Goal: Information Seeking & Learning: Learn about a topic

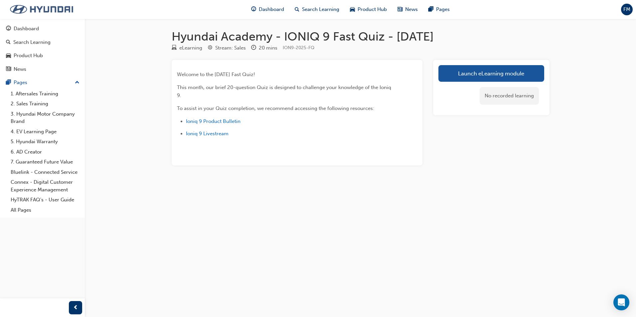
click at [56, 10] on img at bounding box center [41, 9] width 76 height 14
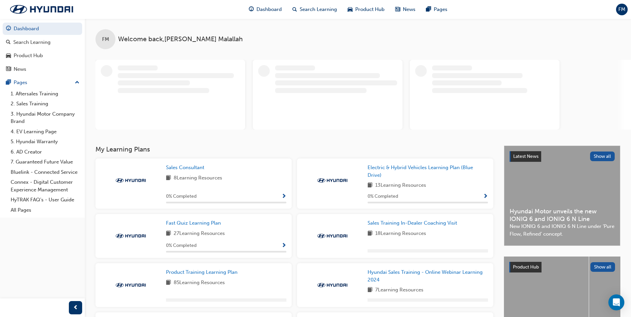
click at [623, 9] on span "FM" at bounding box center [621, 10] width 7 height 8
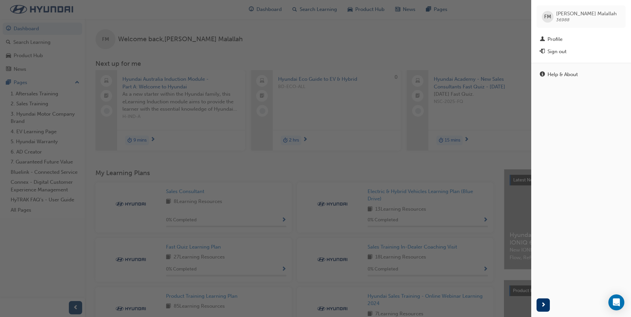
click at [392, 46] on div "button" at bounding box center [265, 158] width 531 height 317
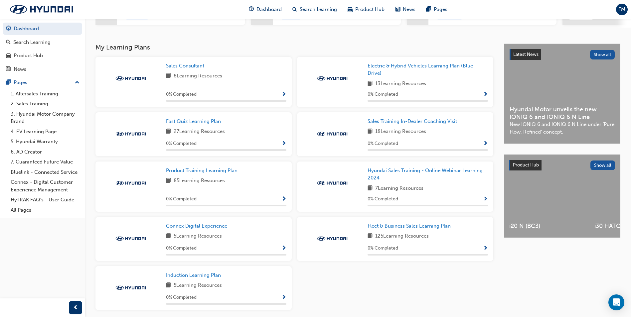
scroll to position [87, 0]
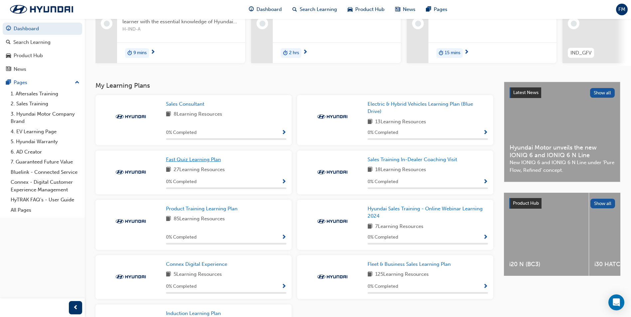
click at [209, 162] on span "Fast Quiz Learning Plan" at bounding box center [193, 160] width 55 height 6
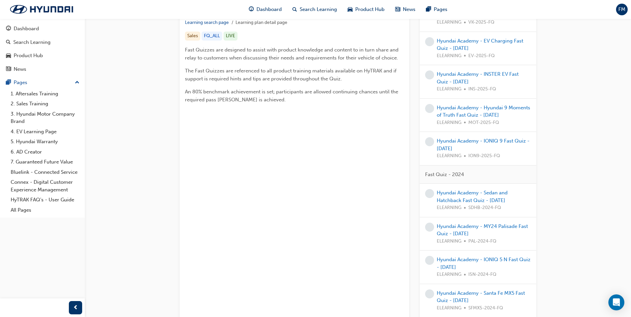
scroll to position [133, 0]
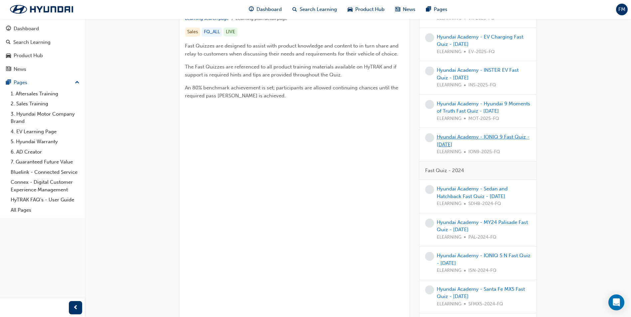
click at [486, 139] on link "Hyundai Academy - IONIQ 9 Fast Quiz - [DATE]" at bounding box center [483, 141] width 93 height 14
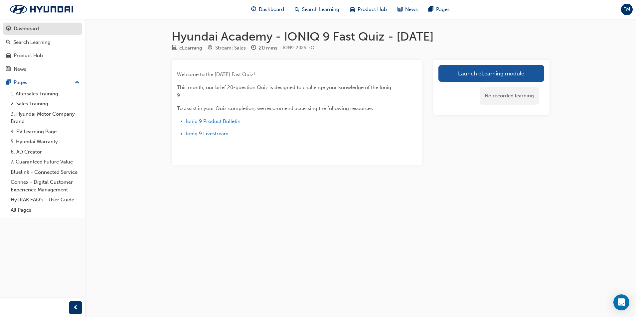
click at [26, 29] on div "Dashboard" at bounding box center [26, 29] width 25 height 8
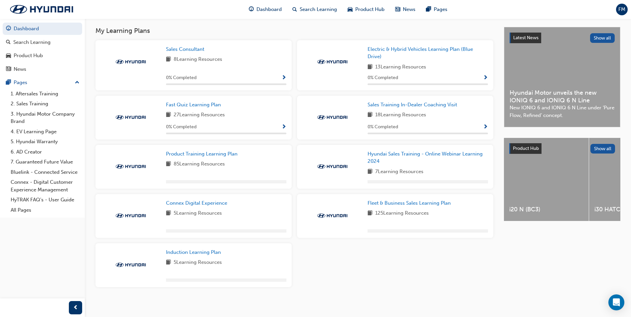
scroll to position [148, 0]
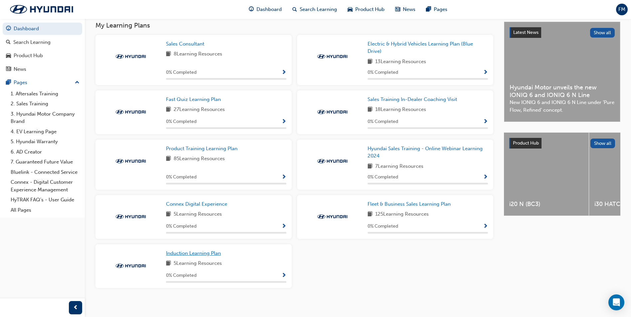
click at [194, 256] on span "Induction Learning Plan" at bounding box center [193, 253] width 55 height 6
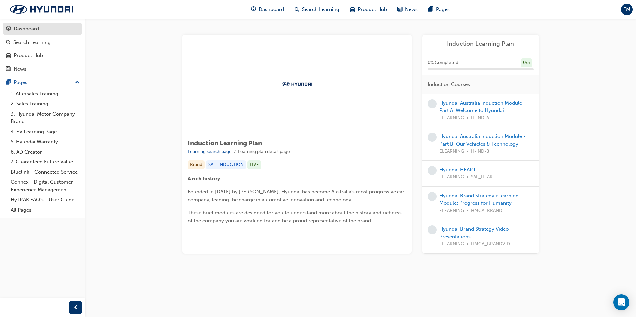
click at [26, 30] on div "Dashboard" at bounding box center [26, 29] width 25 height 8
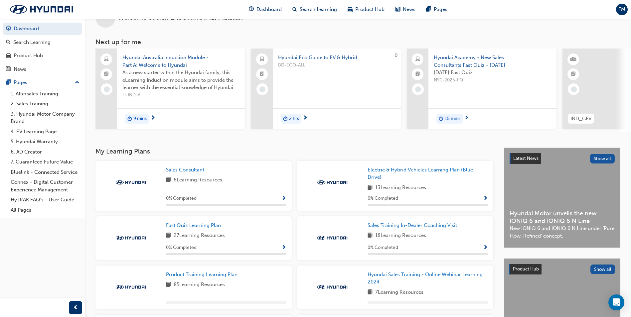
scroll to position [33, 0]
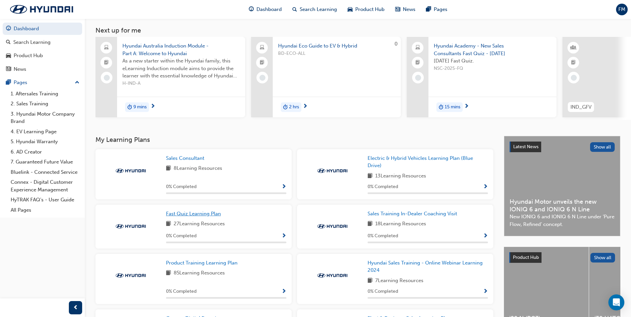
click at [209, 213] on link "Fast Quiz Learning Plan" at bounding box center [195, 214] width 58 height 8
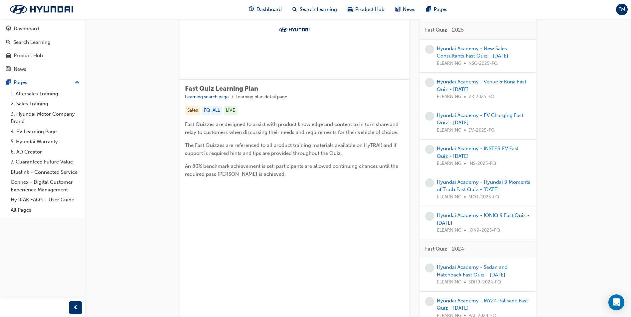
scroll to position [67, 0]
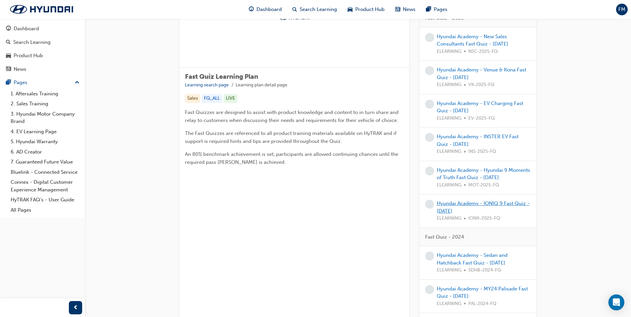
click at [503, 204] on link "Hyundai Academy - IONIQ 9 Fast Quiz - [DATE]" at bounding box center [483, 208] width 93 height 14
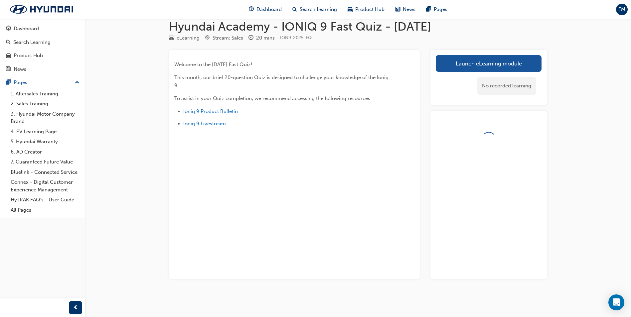
scroll to position [15, 0]
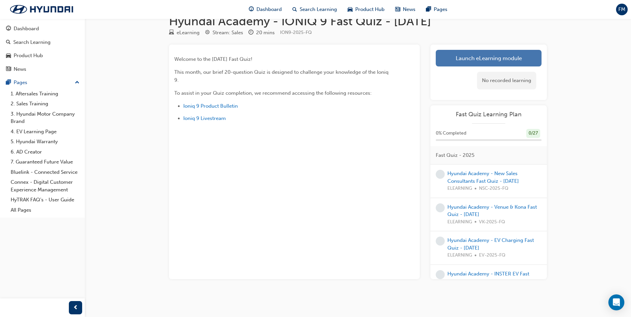
click at [501, 56] on link "Launch eLearning module" at bounding box center [489, 58] width 106 height 17
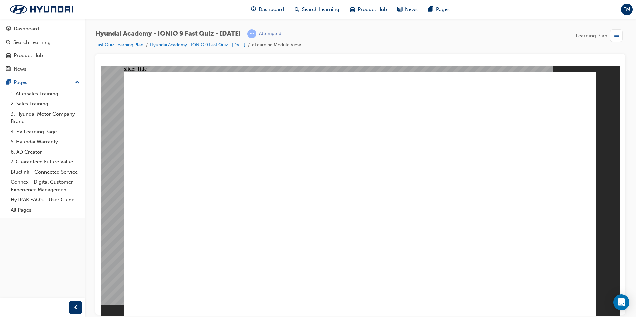
drag, startPoint x: 447, startPoint y: 304, endPoint x: 397, endPoint y: 241, distance: 80.0
drag, startPoint x: 174, startPoint y: 143, endPoint x: 292, endPoint y: 164, distance: 120.2
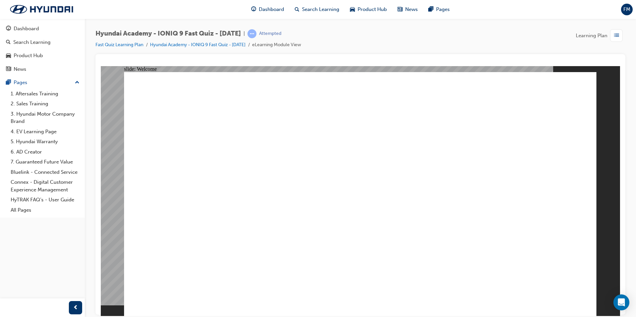
radio input "true"
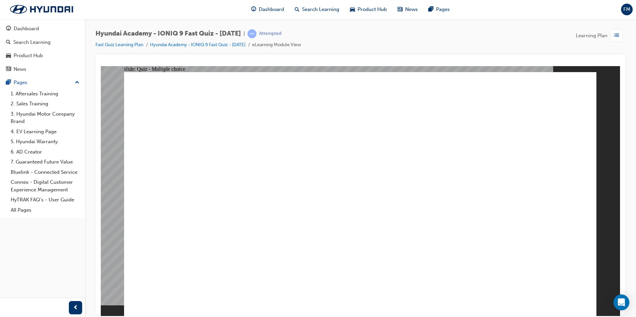
radio input "true"
drag, startPoint x: 391, startPoint y: 266, endPoint x: 391, endPoint y: 283, distance: 17.3
radio input "true"
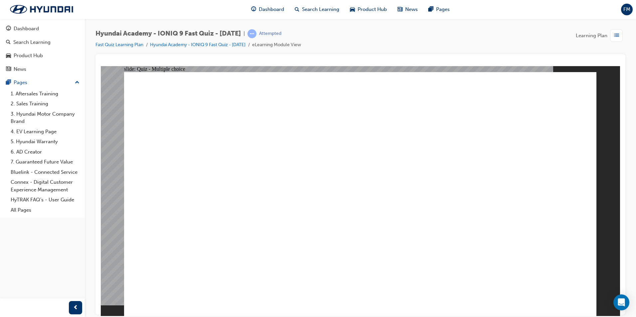
radio input "true"
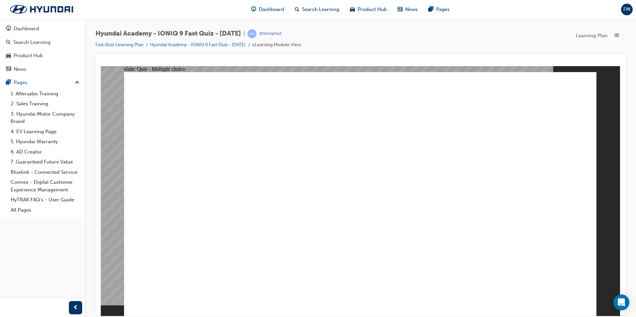
radio input "true"
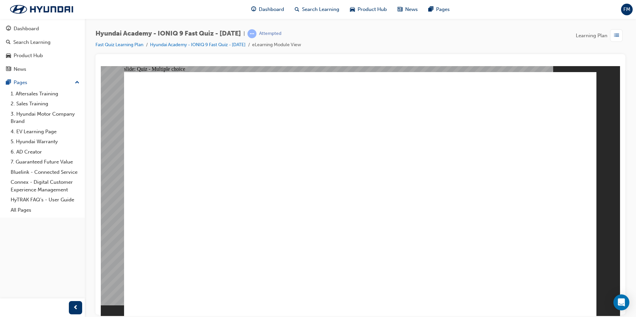
drag, startPoint x: 232, startPoint y: 100, endPoint x: 493, endPoint y: 126, distance: 262.4
drag, startPoint x: 432, startPoint y: 119, endPoint x: 226, endPoint y: 97, distance: 207.6
drag, startPoint x: 211, startPoint y: 108, endPoint x: 533, endPoint y: 185, distance: 330.6
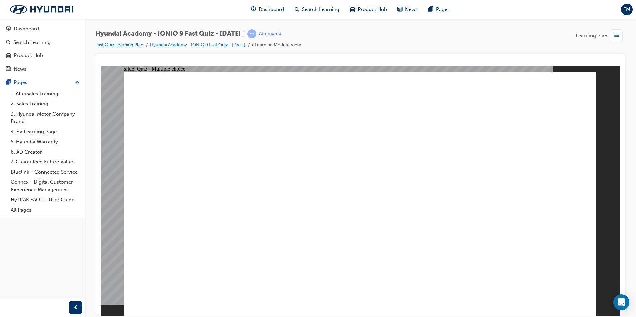
radio input "true"
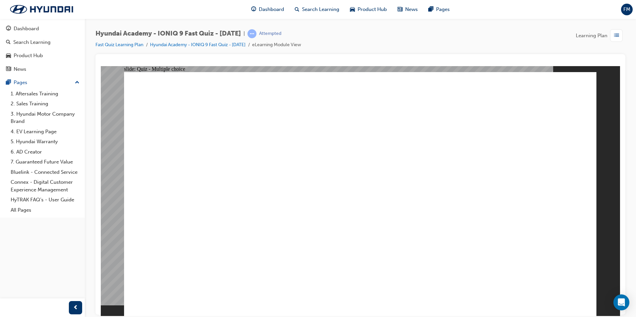
drag, startPoint x: 227, startPoint y: 104, endPoint x: 340, endPoint y: 106, distance: 112.8
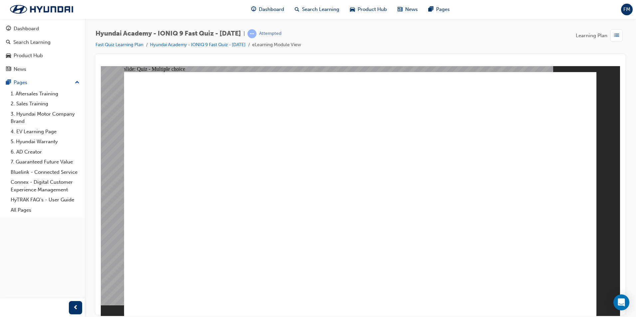
drag, startPoint x: 333, startPoint y: 104, endPoint x: 236, endPoint y: 107, distance: 96.8
drag, startPoint x: 242, startPoint y: 101, endPoint x: 312, endPoint y: 67, distance: 77.5
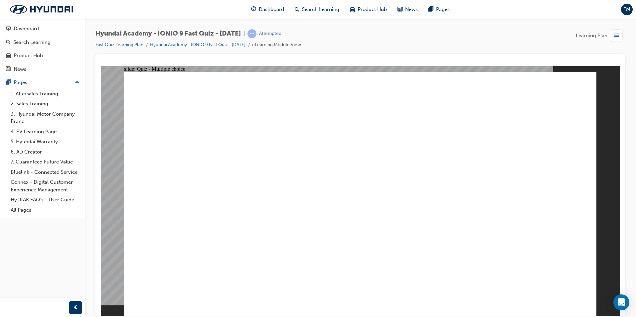
drag, startPoint x: 339, startPoint y: 228, endPoint x: 339, endPoint y: 216, distance: 11.6
radio input "true"
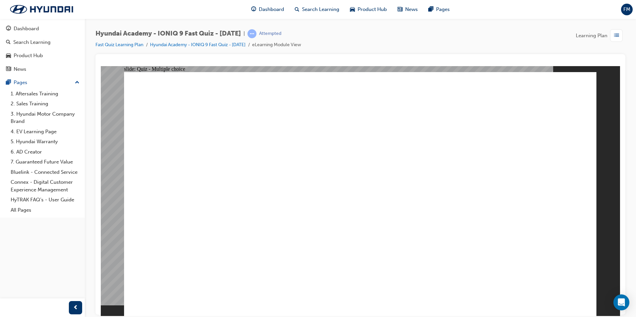
checkbox input "true"
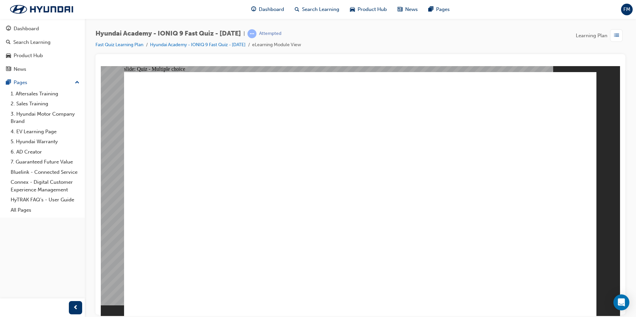
checkbox input "true"
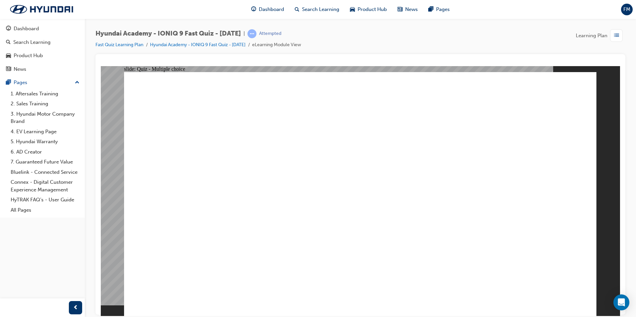
checkbox input "true"
radio input "true"
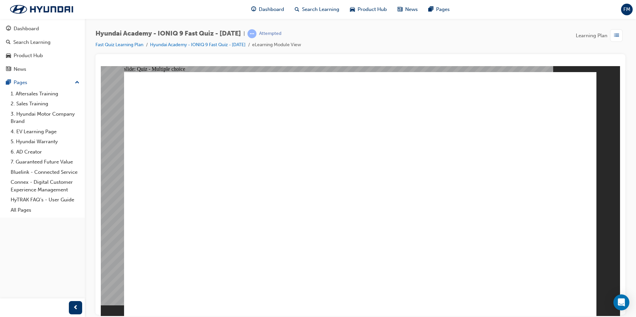
drag, startPoint x: 293, startPoint y: 103, endPoint x: 438, endPoint y: 117, distance: 145.4
radio input "true"
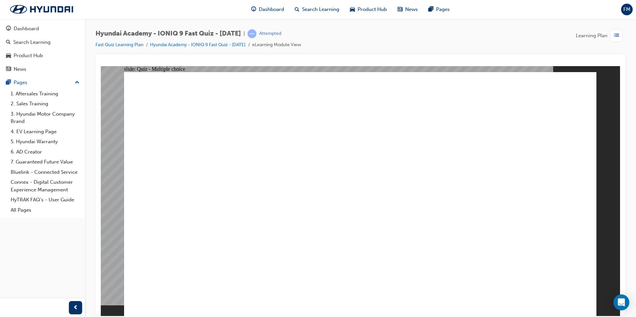
checkbox input "true"
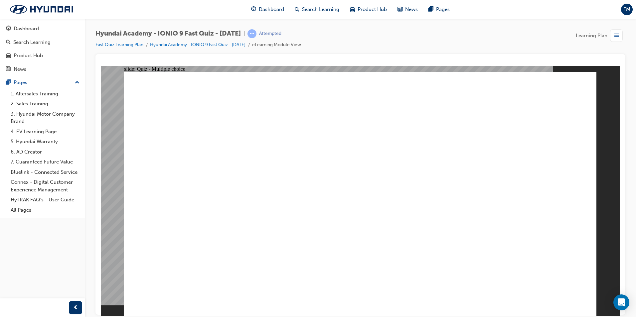
checkbox input "true"
drag, startPoint x: 347, startPoint y: 239, endPoint x: 164, endPoint y: 215, distance: 184.9
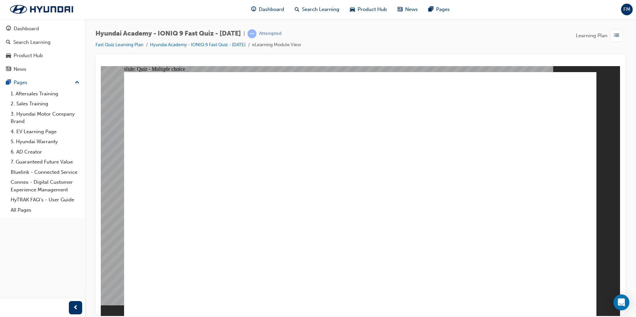
drag, startPoint x: 199, startPoint y: 101, endPoint x: 528, endPoint y: 131, distance: 330.3
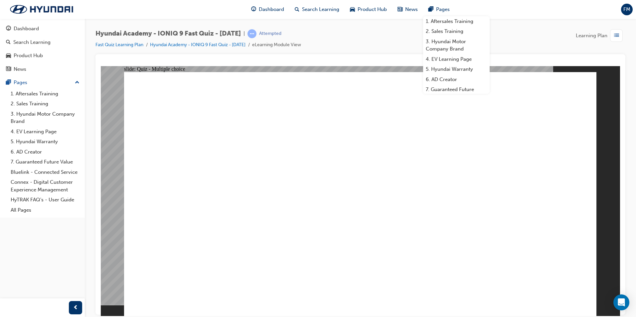
radio input "true"
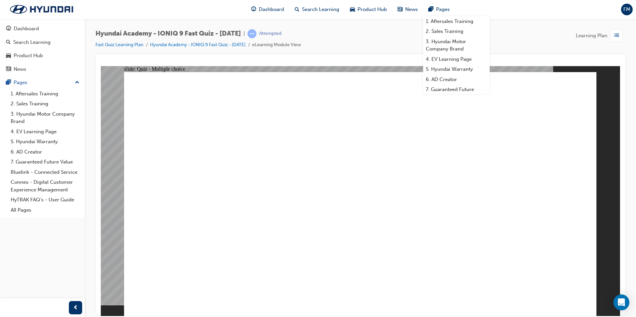
radio input "true"
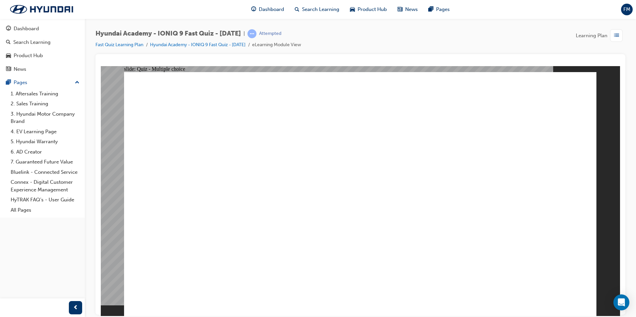
radio input "true"
